Goal: Transaction & Acquisition: Download file/media

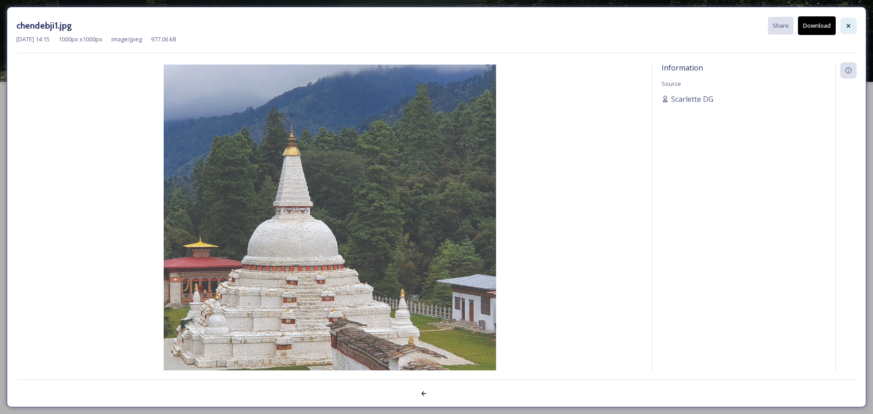
drag, startPoint x: 0, startPoint y: 0, endPoint x: 848, endPoint y: 25, distance: 848.7
click at [848, 25] on icon at bounding box center [848, 26] width 4 height 4
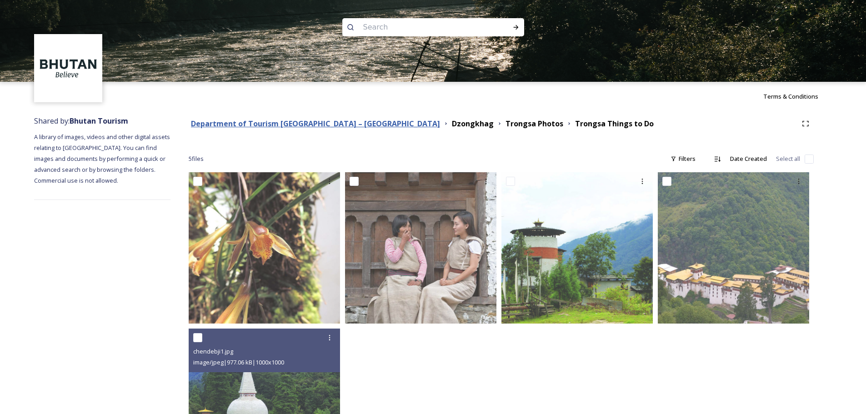
click at [340, 121] on strong "Department of Tourism [GEOGRAPHIC_DATA] – [GEOGRAPHIC_DATA]" at bounding box center [315, 124] width 249 height 10
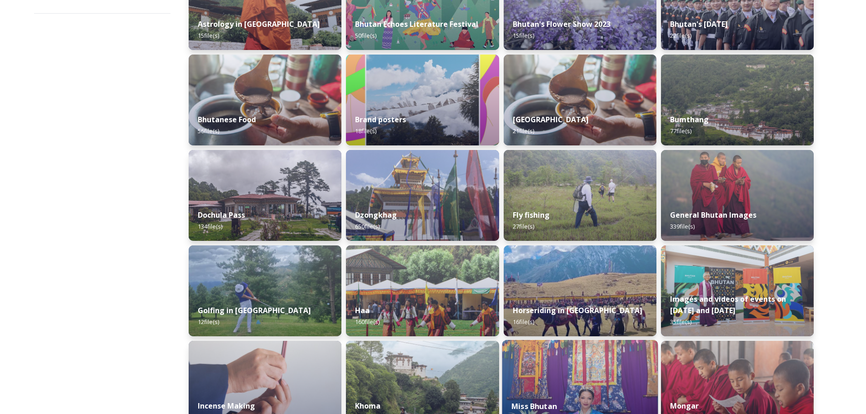
scroll to position [182, 0]
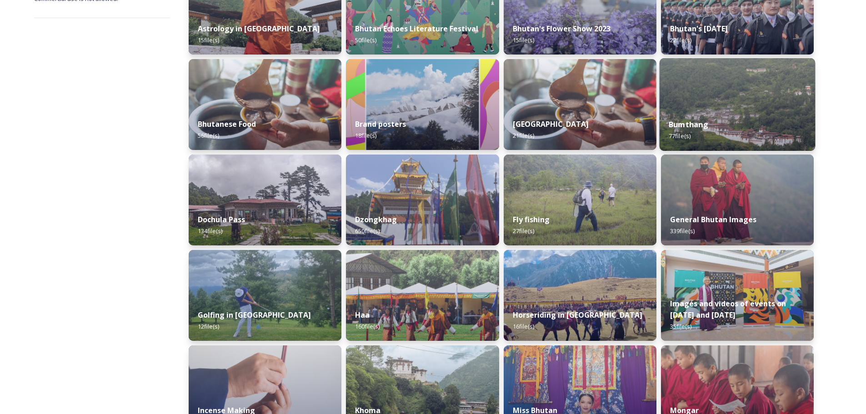
click at [708, 116] on div "Bumthang 77 file(s)" at bounding box center [737, 130] width 156 height 41
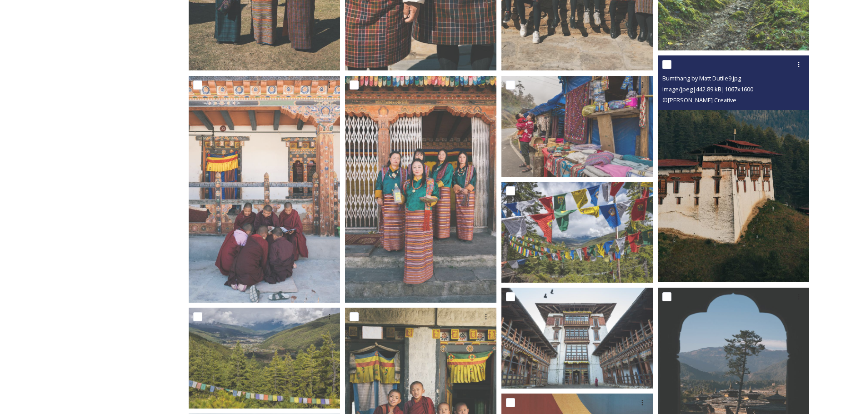
scroll to position [364, 0]
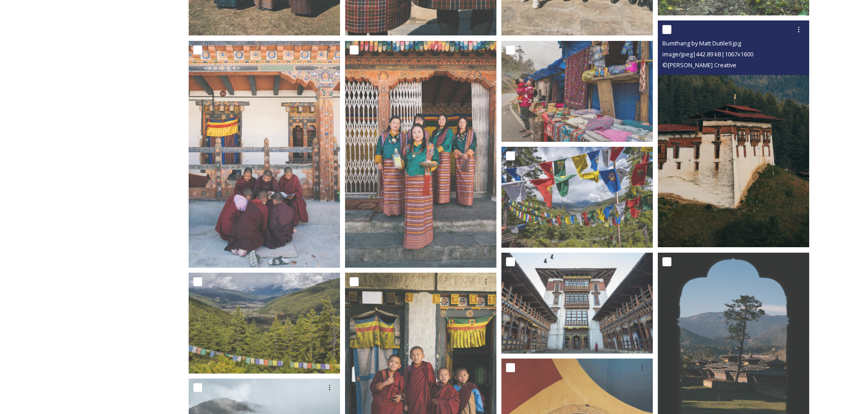
click at [749, 84] on img at bounding box center [733, 133] width 151 height 227
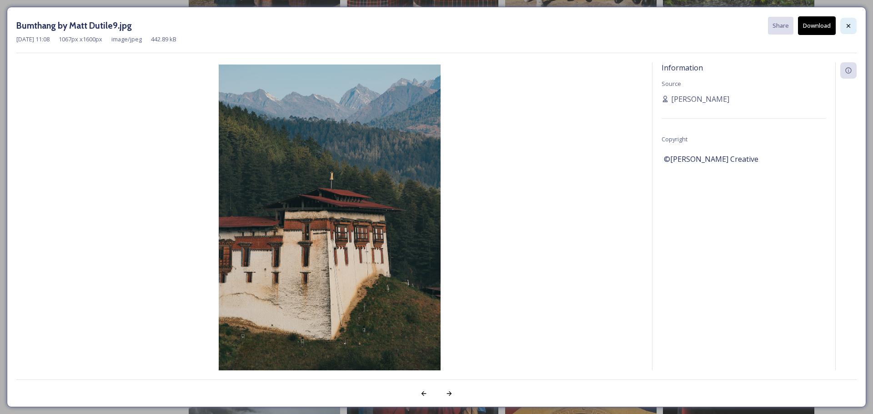
click at [843, 27] on div at bounding box center [848, 26] width 16 height 16
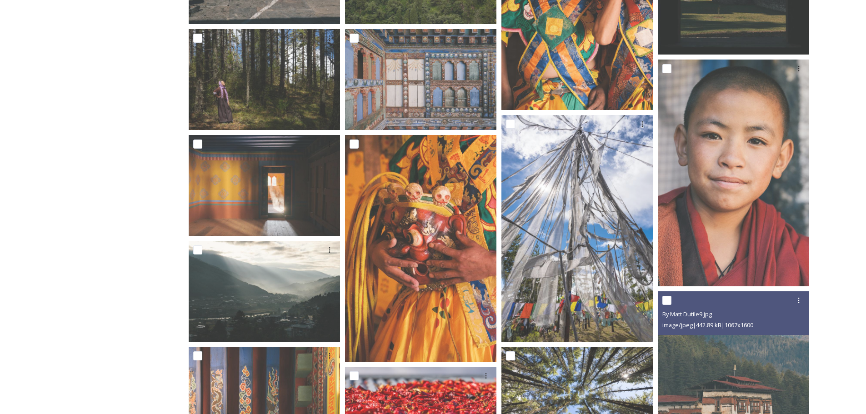
scroll to position [1637, 0]
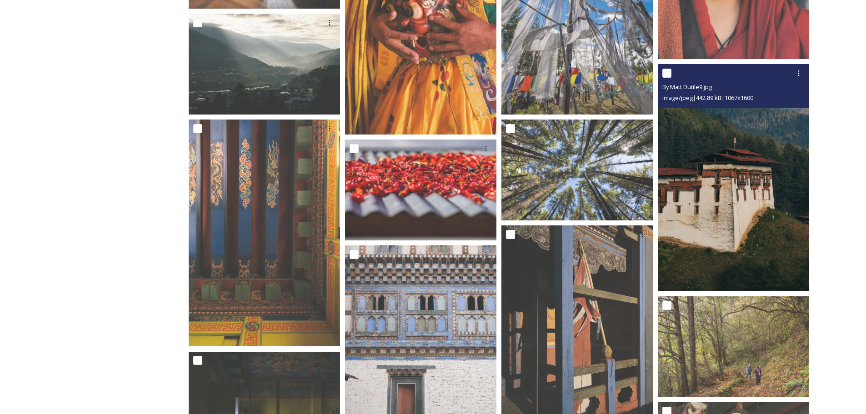
click at [714, 234] on img at bounding box center [733, 177] width 151 height 227
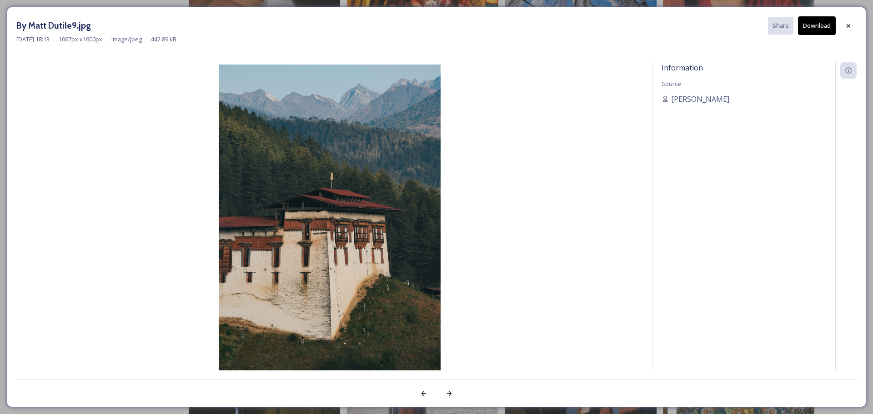
click at [817, 24] on button "Download" at bounding box center [817, 25] width 38 height 19
click at [851, 24] on icon at bounding box center [848, 25] width 7 height 7
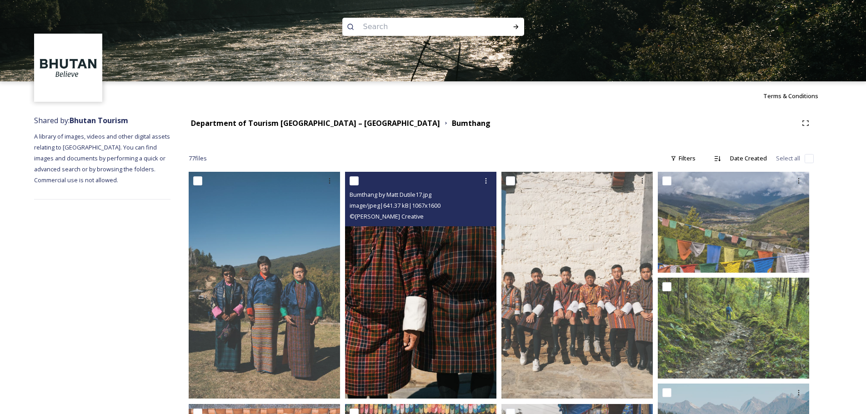
scroll to position [0, 0]
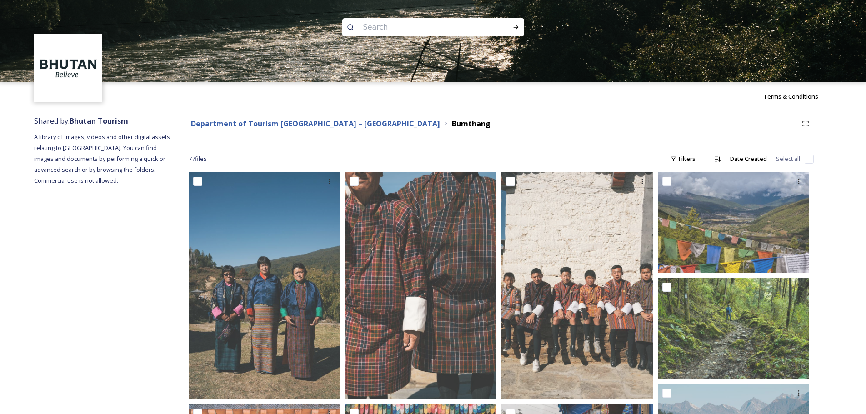
click at [327, 120] on strong "Department of Tourism [GEOGRAPHIC_DATA] – [GEOGRAPHIC_DATA]" at bounding box center [315, 124] width 249 height 10
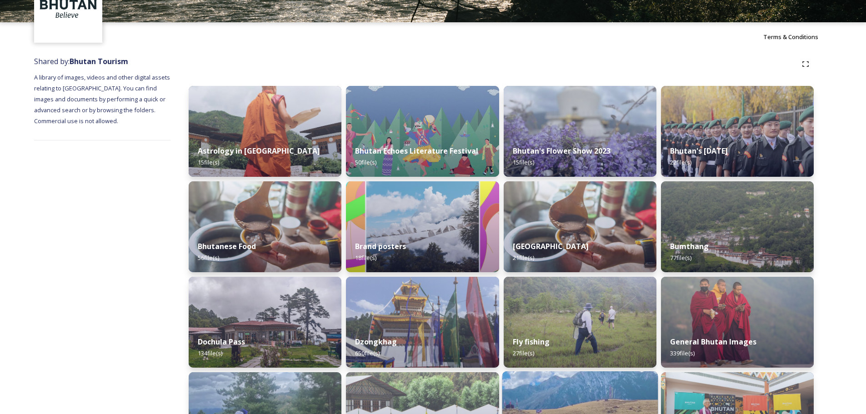
scroll to position [182, 0]
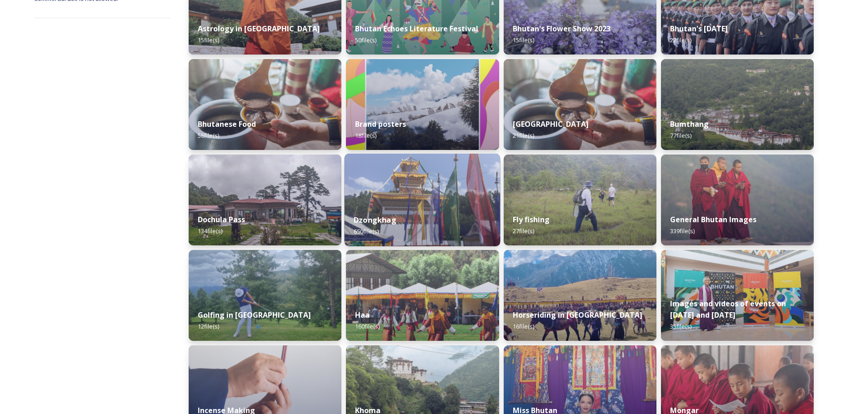
click at [411, 213] on div "Dzongkhag 650 file(s)" at bounding box center [423, 225] width 156 height 41
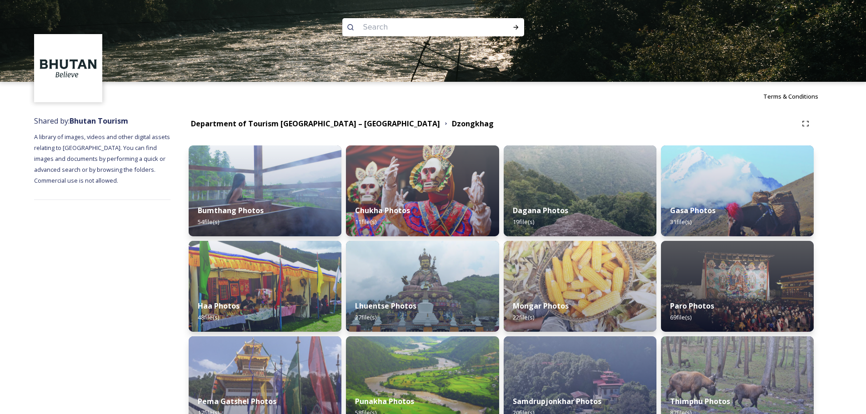
scroll to position [136, 0]
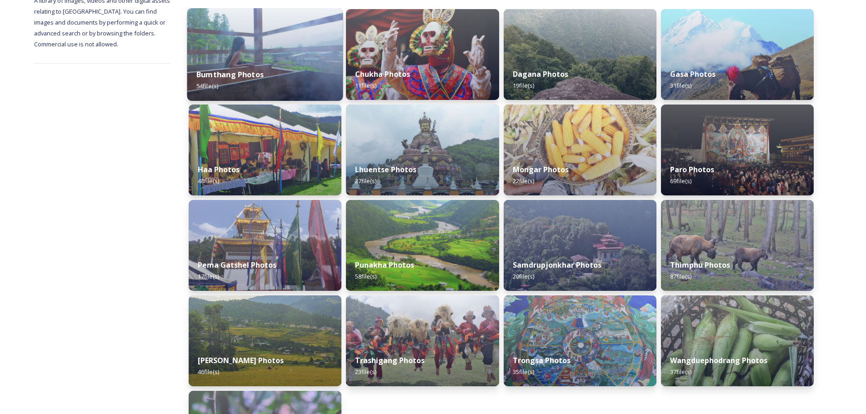
click at [253, 81] on div "Bumthang Photos 54 file(s)" at bounding box center [265, 80] width 156 height 41
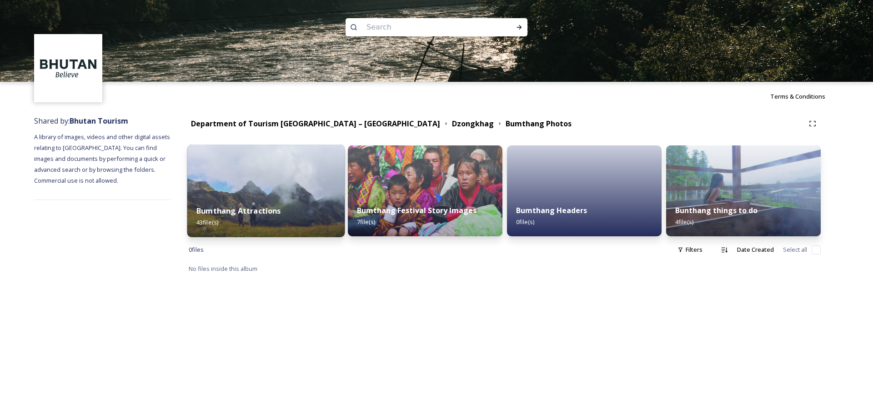
click at [267, 180] on img at bounding box center [266, 191] width 158 height 93
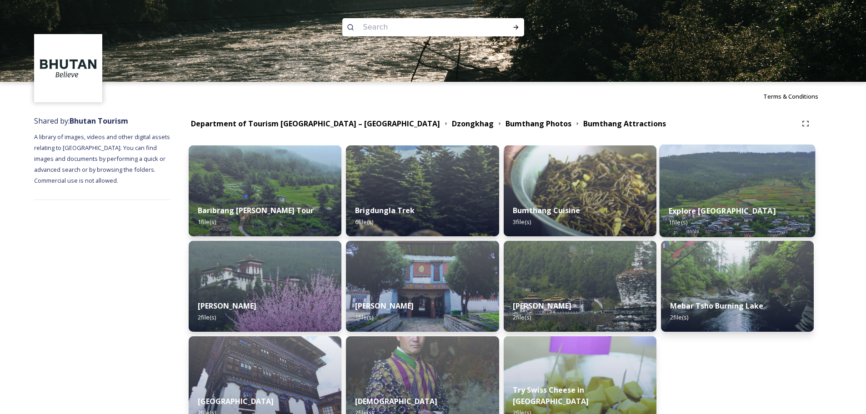
click at [742, 210] on div "Explore Ura valley 1 file(s)" at bounding box center [737, 216] width 156 height 41
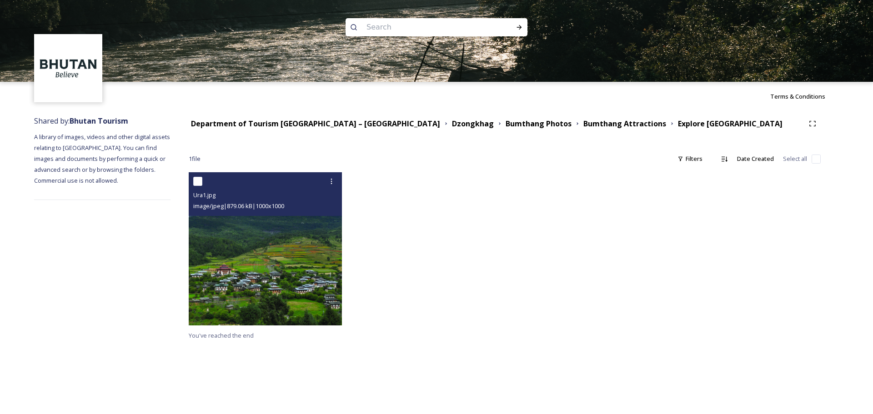
click at [282, 247] on img at bounding box center [265, 248] width 153 height 153
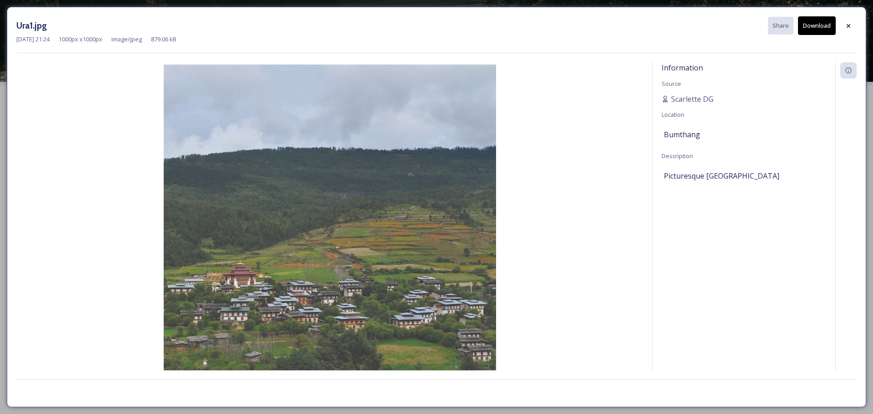
click at [817, 22] on button "Download" at bounding box center [817, 25] width 38 height 19
click at [850, 28] on icon at bounding box center [848, 25] width 7 height 7
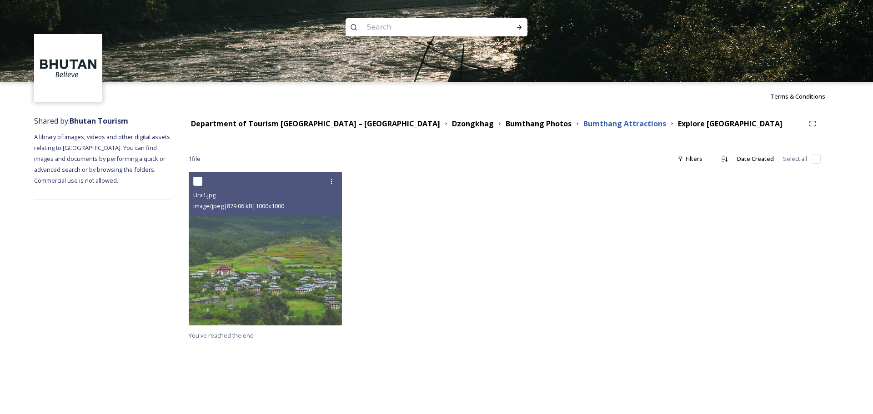
click at [583, 124] on strong "Bumthang Attractions" at bounding box center [624, 124] width 83 height 10
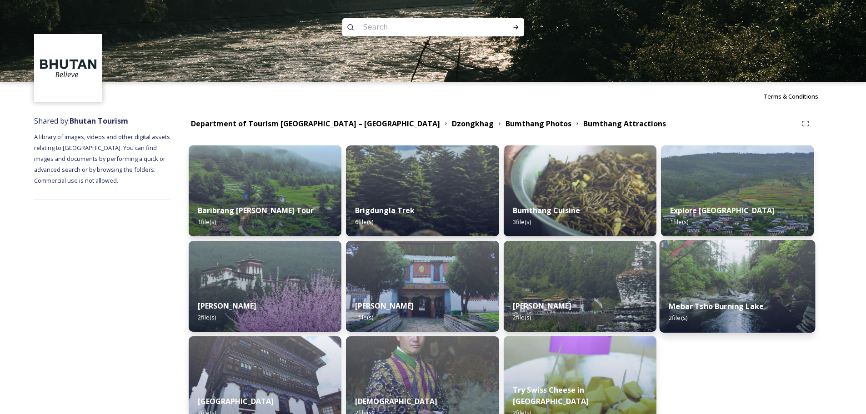
click at [755, 257] on img at bounding box center [737, 286] width 156 height 93
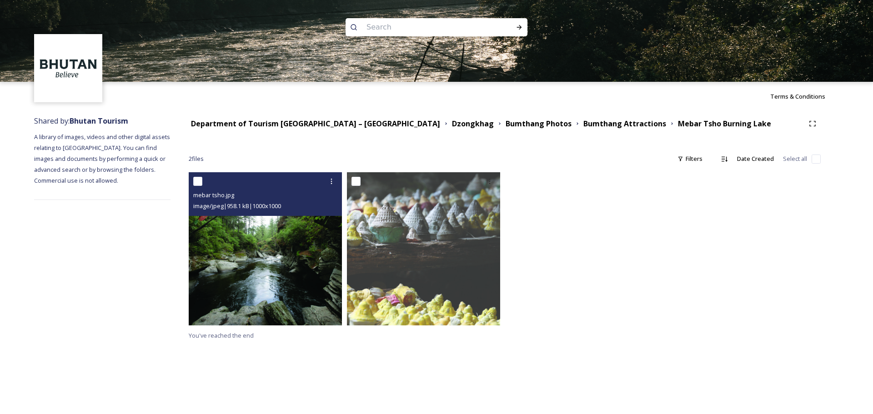
click at [279, 250] on img at bounding box center [265, 248] width 153 height 153
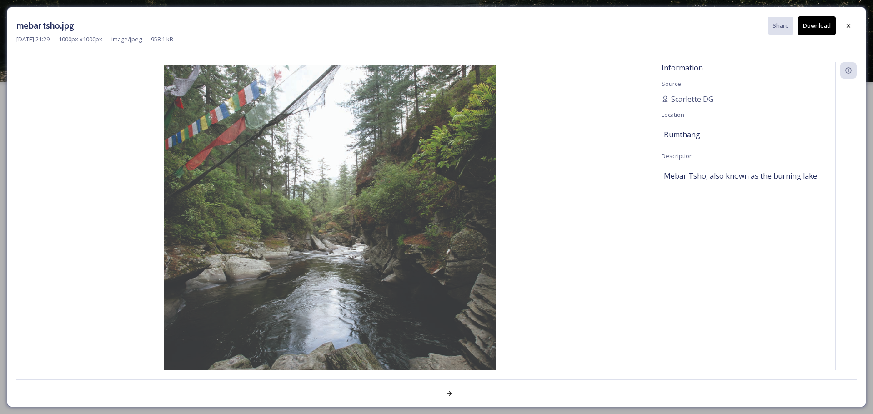
click at [819, 27] on button "Download" at bounding box center [817, 25] width 38 height 19
click at [850, 23] on icon at bounding box center [848, 25] width 7 height 7
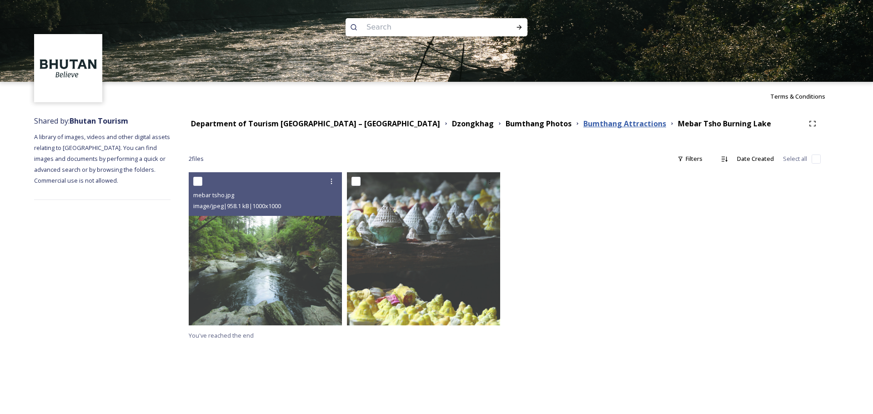
click at [583, 125] on strong "Bumthang Attractions" at bounding box center [624, 124] width 83 height 10
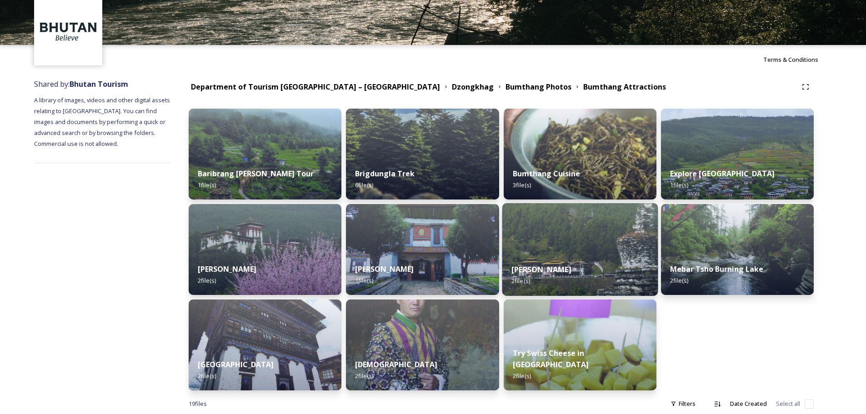
scroll to position [45, 0]
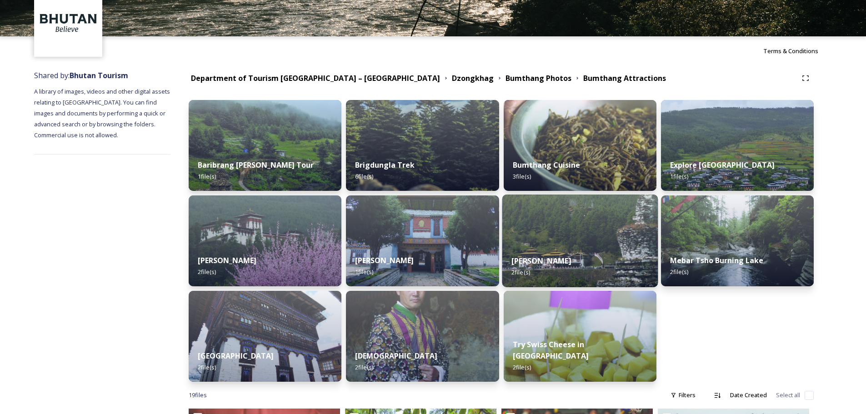
click at [564, 250] on div "[PERSON_NAME] 2 file(s)" at bounding box center [580, 266] width 156 height 41
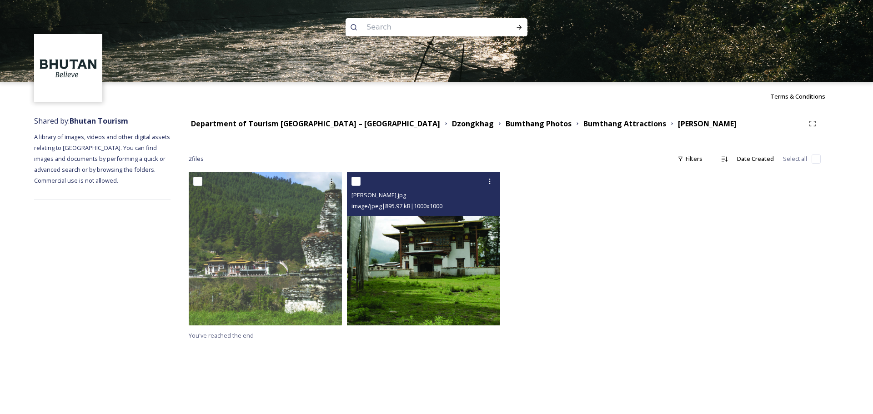
click at [430, 275] on img at bounding box center [423, 248] width 153 height 153
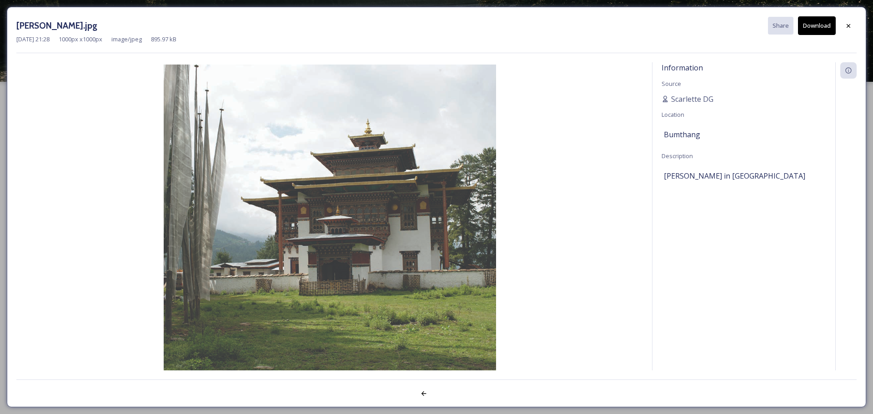
click at [818, 26] on button "Download" at bounding box center [817, 25] width 38 height 19
click at [850, 27] on icon at bounding box center [848, 26] width 4 height 4
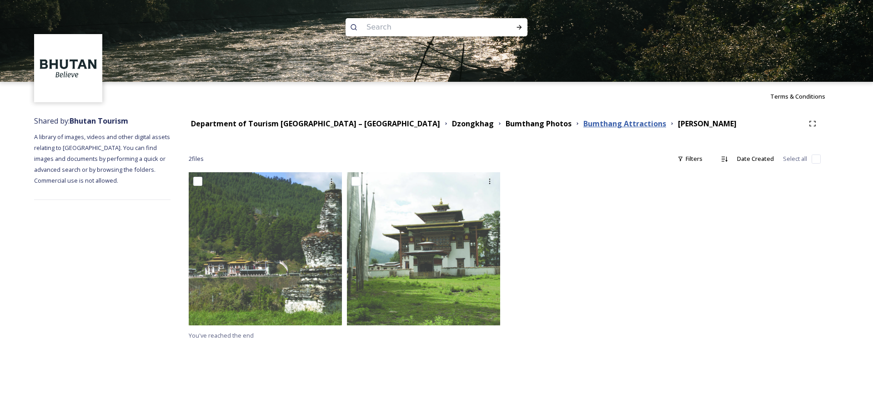
click at [583, 120] on strong "Bumthang Attractions" at bounding box center [624, 124] width 83 height 10
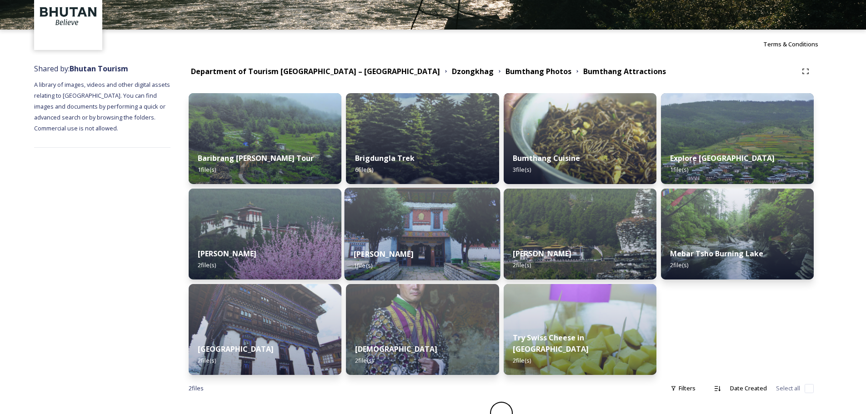
scroll to position [67, 0]
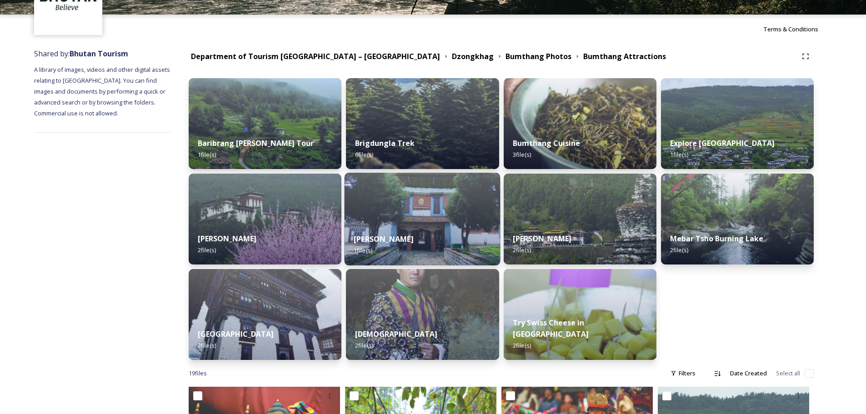
click at [445, 228] on div "[PERSON_NAME] 1 file(s)" at bounding box center [423, 244] width 156 height 41
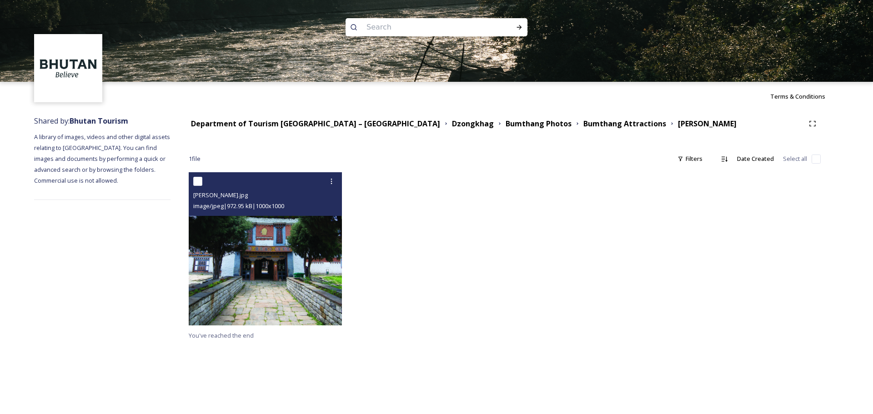
click at [303, 260] on img at bounding box center [265, 248] width 153 height 153
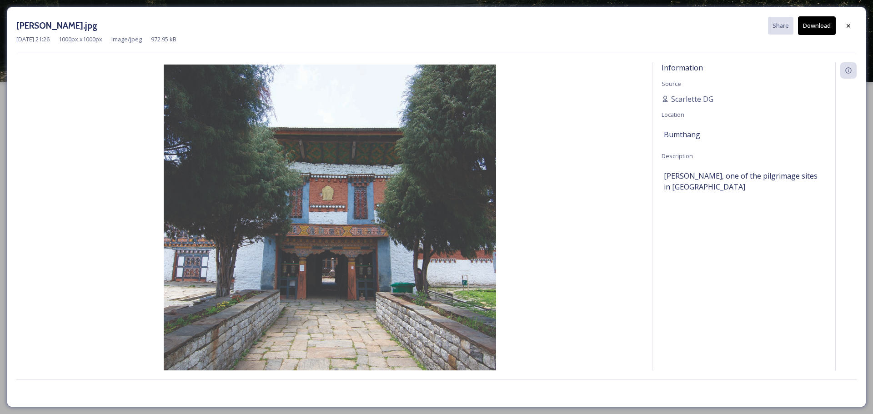
click at [816, 23] on button "Download" at bounding box center [817, 25] width 38 height 19
click at [846, 23] on icon at bounding box center [848, 25] width 7 height 7
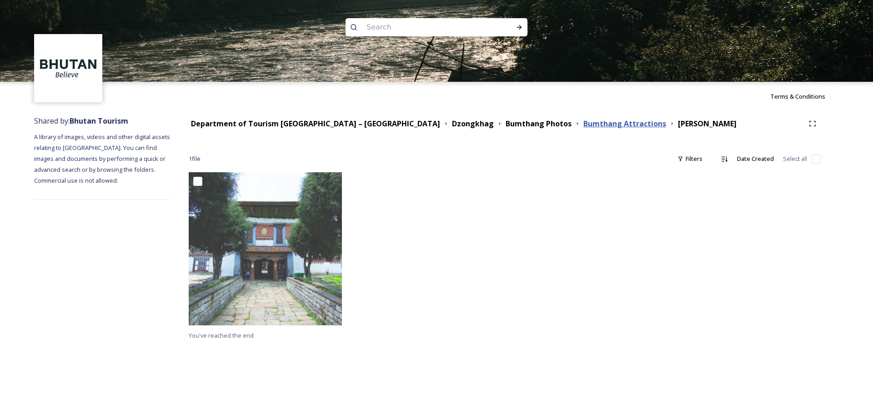
click at [583, 124] on strong "Bumthang Attractions" at bounding box center [624, 124] width 83 height 10
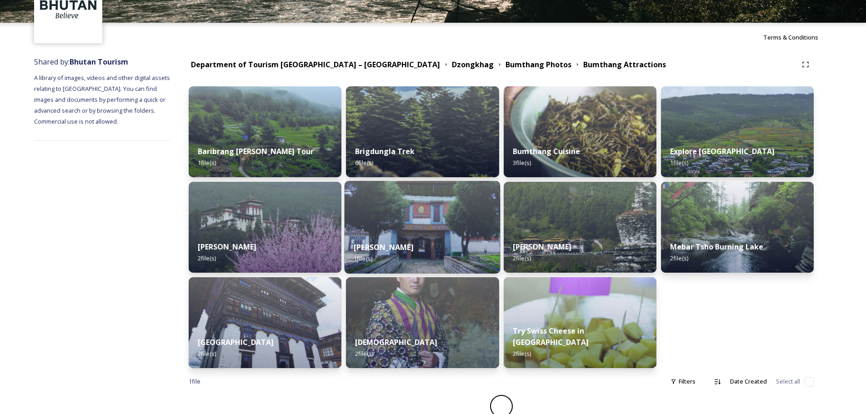
scroll to position [67, 0]
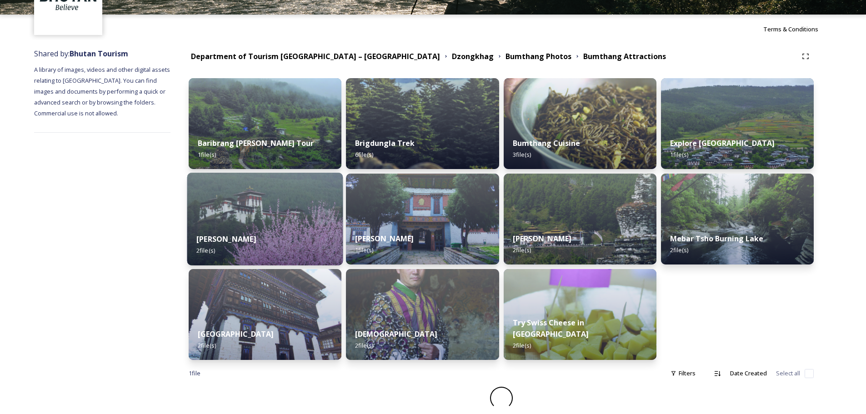
click at [260, 215] on img at bounding box center [265, 219] width 156 height 93
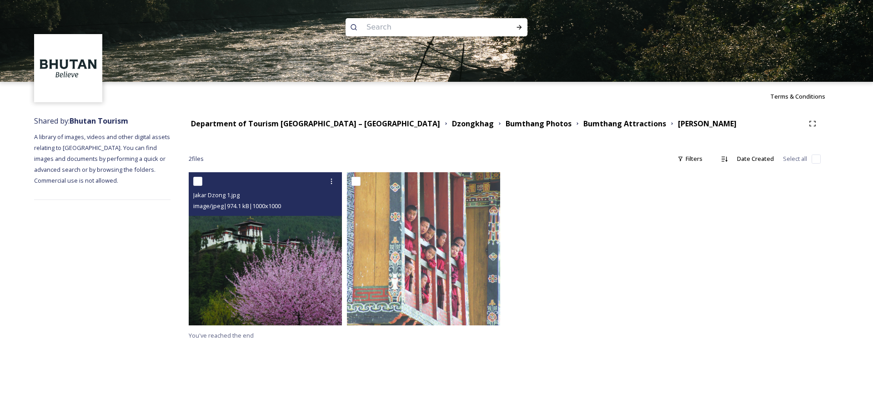
click at [269, 252] on img at bounding box center [265, 248] width 153 height 153
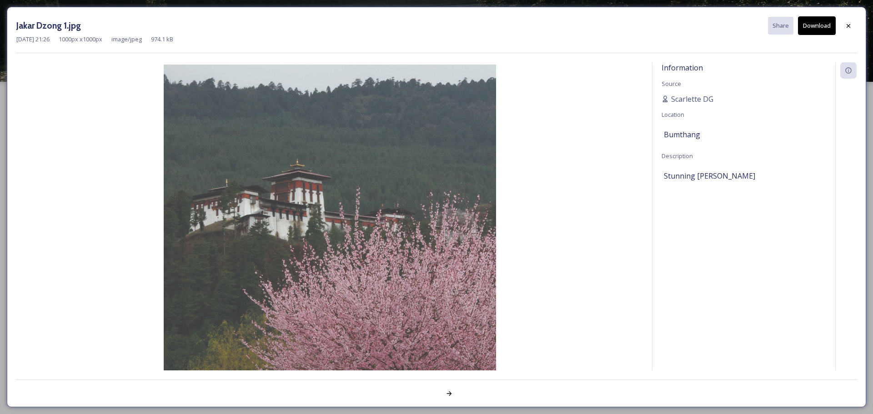
click at [817, 26] on button "Download" at bounding box center [817, 25] width 38 height 19
click at [845, 26] on icon at bounding box center [848, 25] width 7 height 7
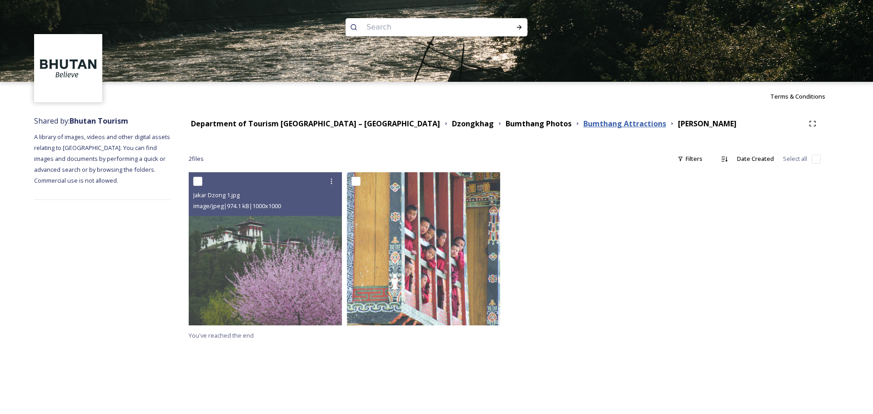
click at [583, 125] on strong "Bumthang Attractions" at bounding box center [624, 124] width 83 height 10
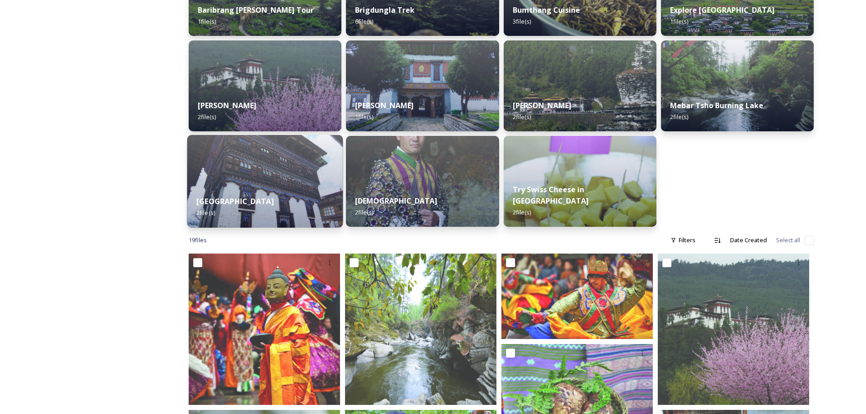
scroll to position [204, 0]
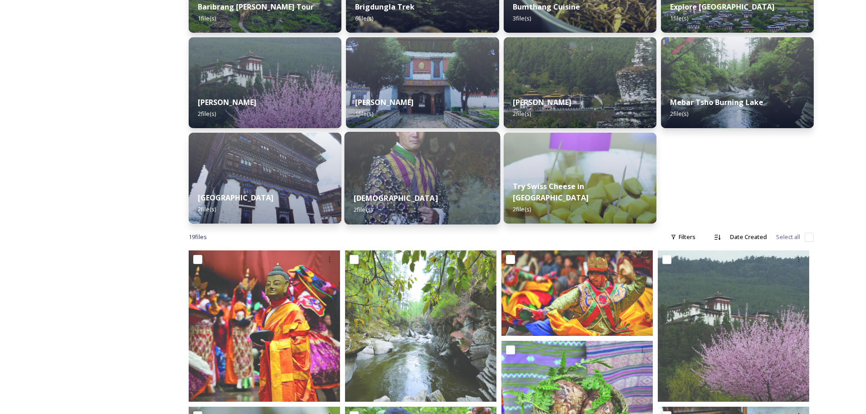
click at [428, 165] on img at bounding box center [423, 178] width 156 height 93
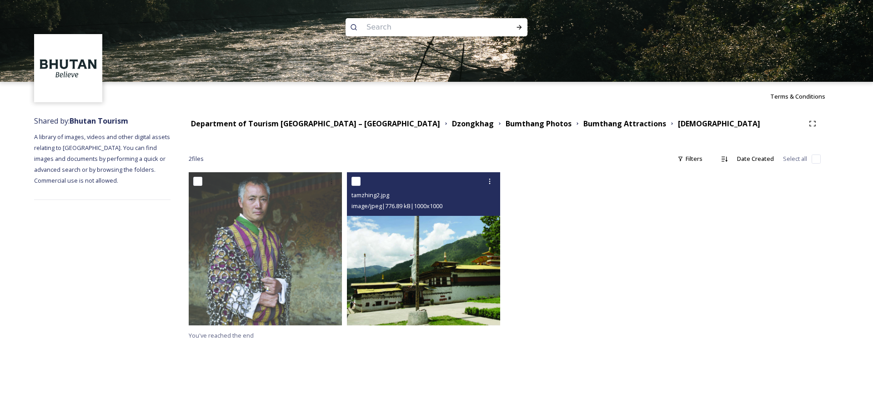
click at [426, 252] on img at bounding box center [423, 248] width 153 height 153
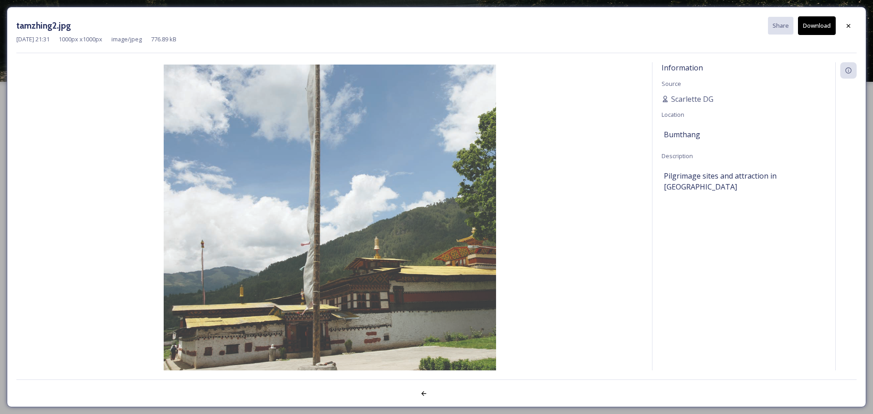
click at [818, 30] on button "Download" at bounding box center [817, 25] width 38 height 19
click at [847, 25] on icon at bounding box center [848, 26] width 4 height 4
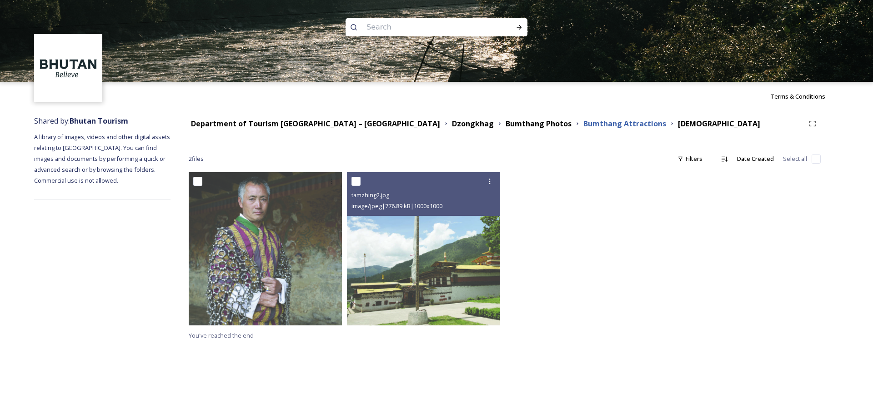
click at [583, 124] on strong "Bumthang Attractions" at bounding box center [624, 124] width 83 height 10
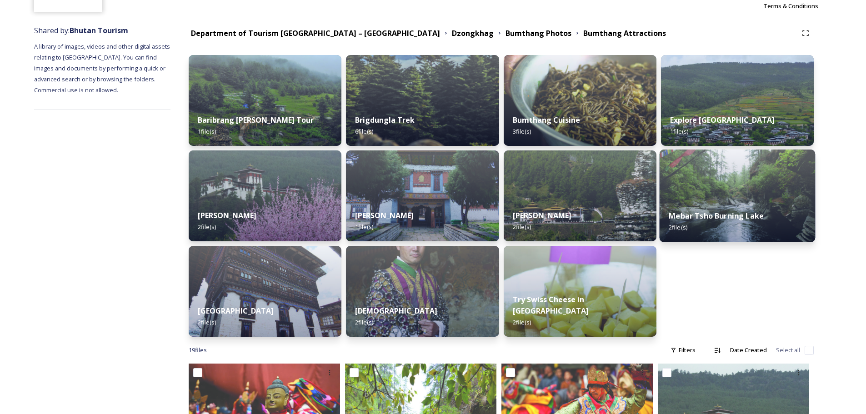
scroll to position [91, 0]
